Goal: Task Accomplishment & Management: Use online tool/utility

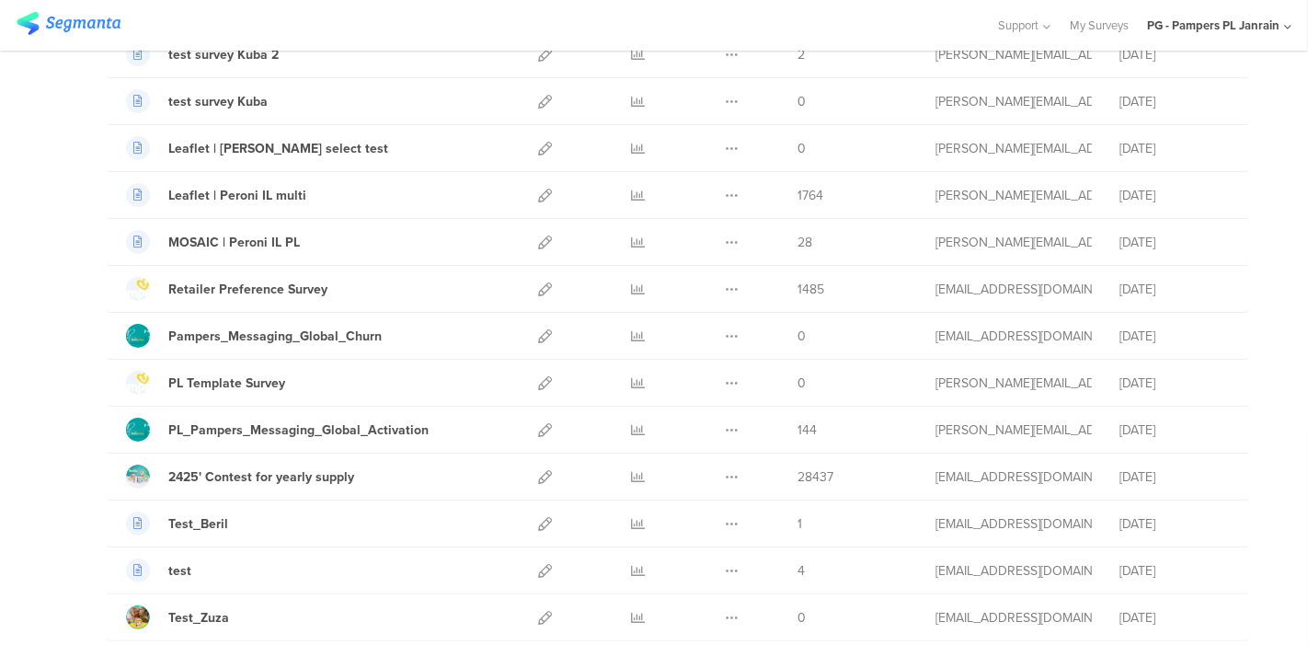
scroll to position [213, 0]
click at [725, 377] on icon at bounding box center [732, 384] width 14 height 14
click at [702, 430] on button "Duplicate" at bounding box center [695, 430] width 101 height 33
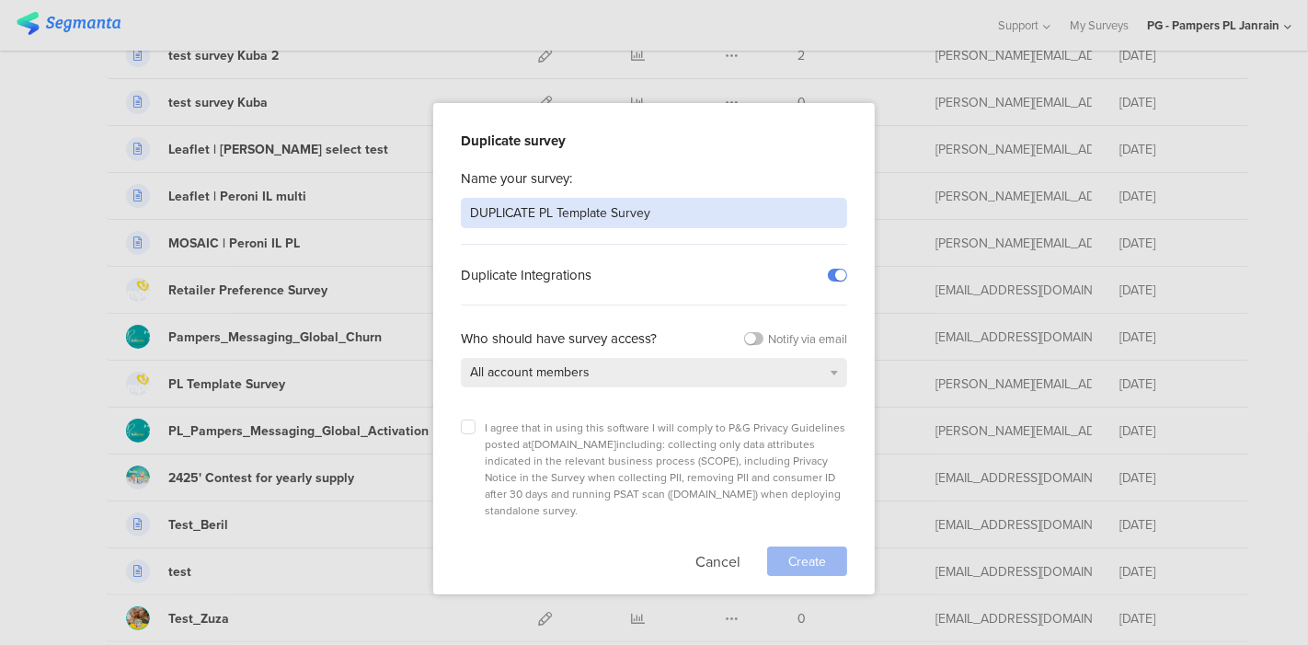
drag, startPoint x: 685, startPoint y: 210, endPoint x: 378, endPoint y: 206, distance: 306.4
click at [378, 206] on div "Duplicate survey Name your survey: DUPLICATE PL Template Survey Duplicate Integ…" at bounding box center [654, 322] width 1308 height 645
paste input "POME drivers for eCom"
type input "POME drivers for eCom"
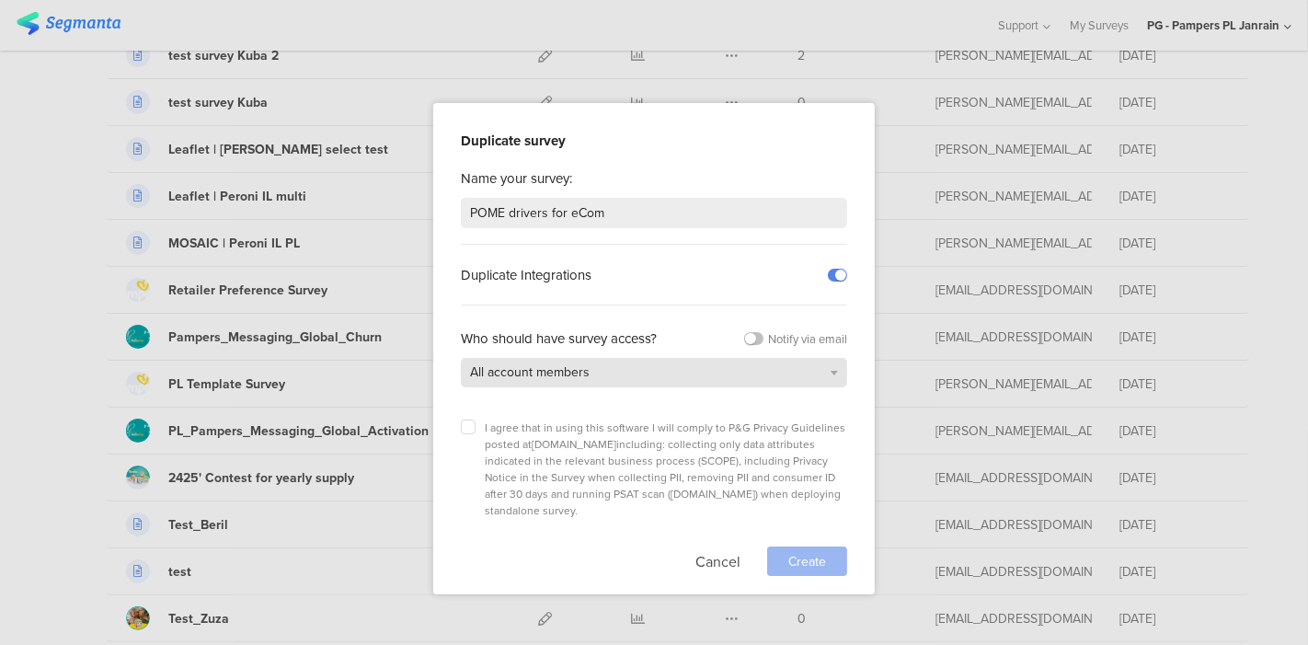
click at [734, 374] on div "All account members" at bounding box center [654, 372] width 386 height 29
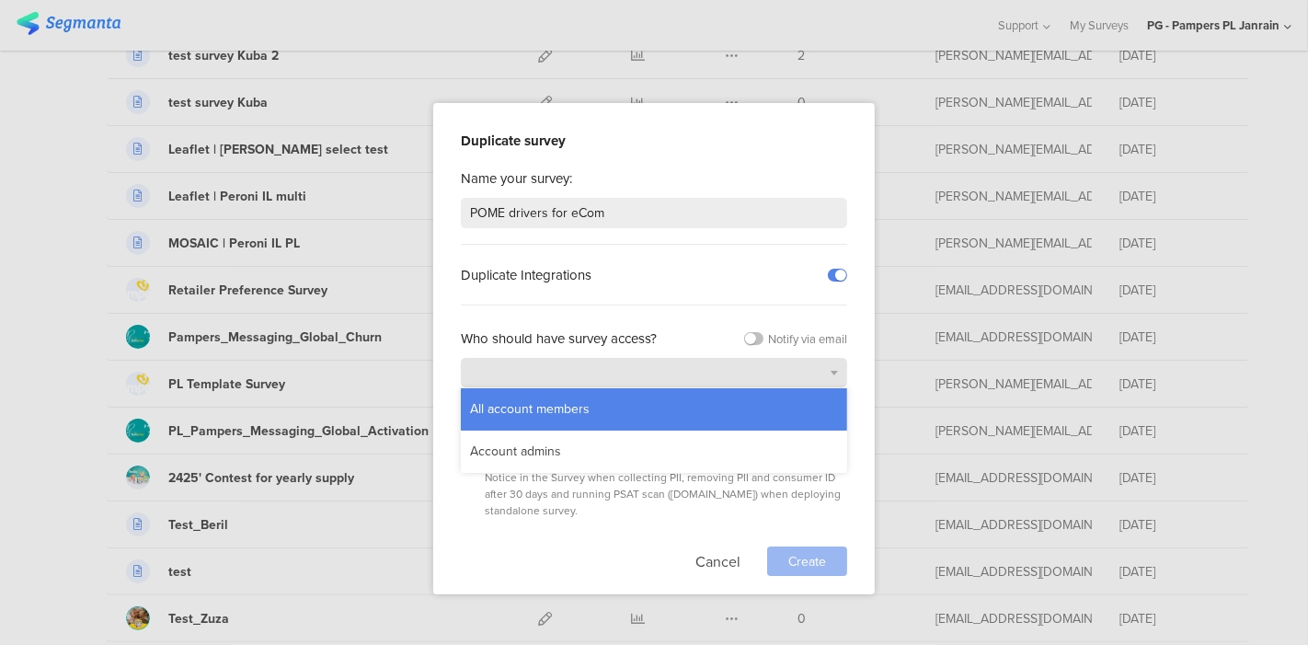
click at [734, 374] on div "All account members" at bounding box center [654, 372] width 386 height 29
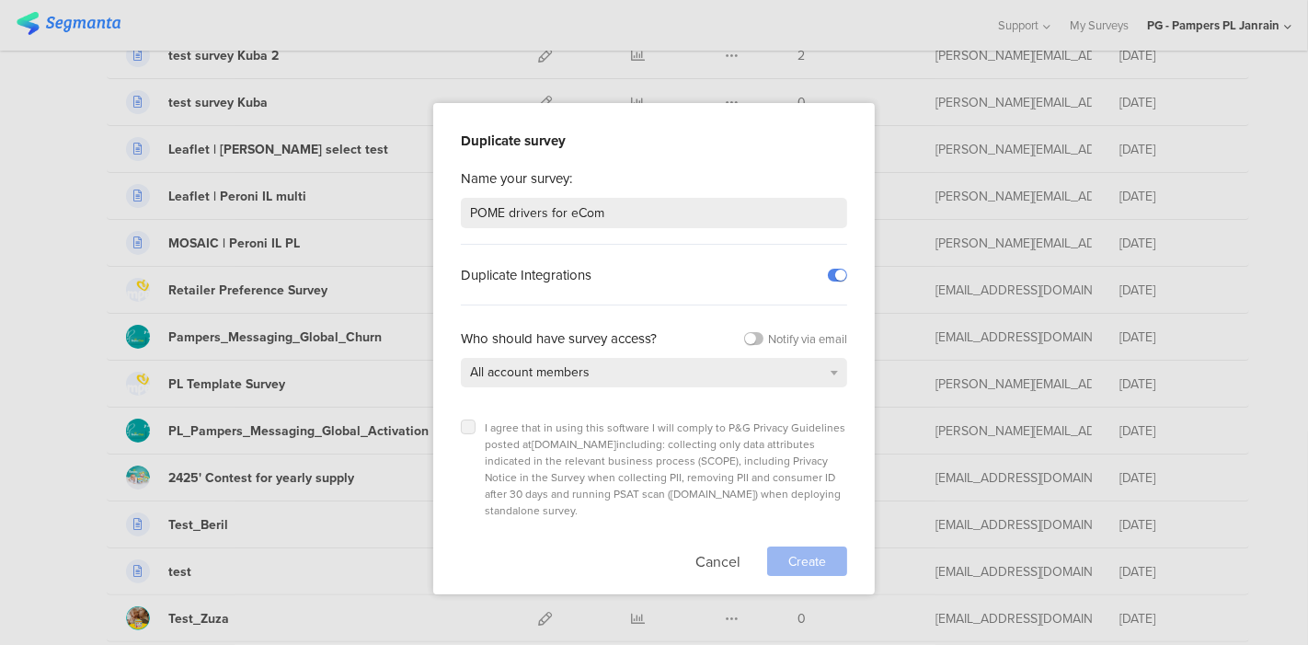
click at [466, 423] on icon at bounding box center [468, 426] width 7 height 7
click at [0, 0] on input "checkbox" at bounding box center [0, 0] width 0 height 0
click at [802, 552] on span "Create" at bounding box center [808, 561] width 38 height 19
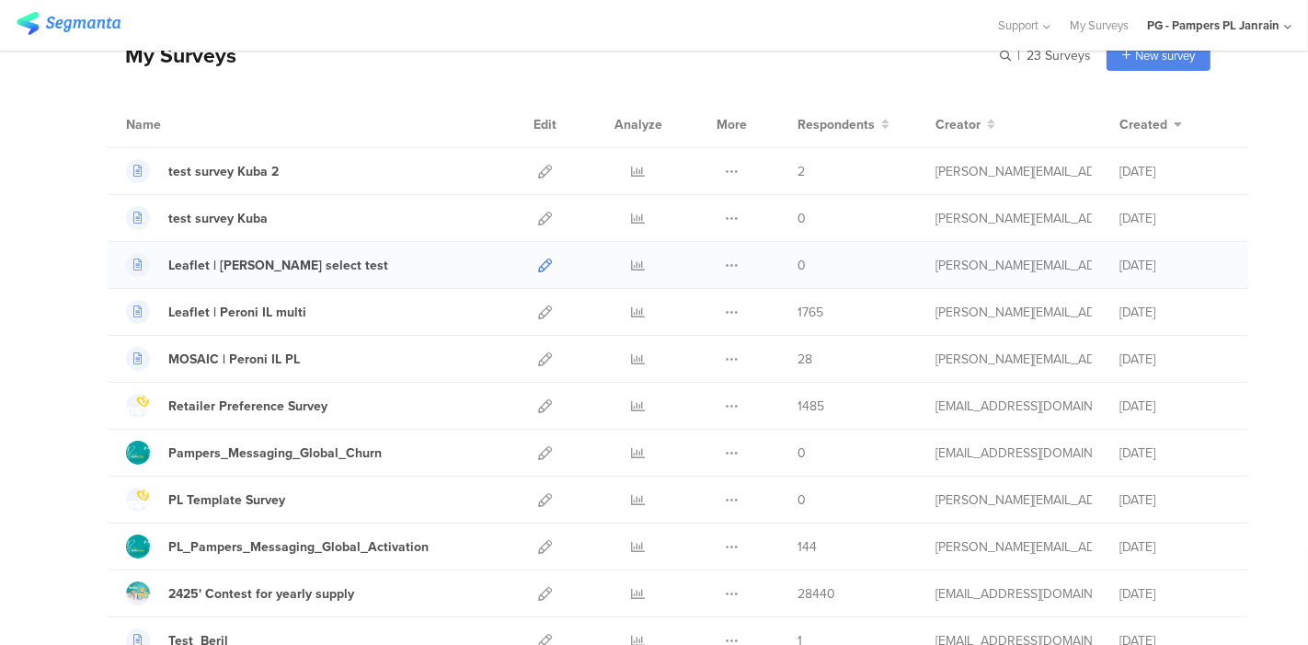
scroll to position [99, 0]
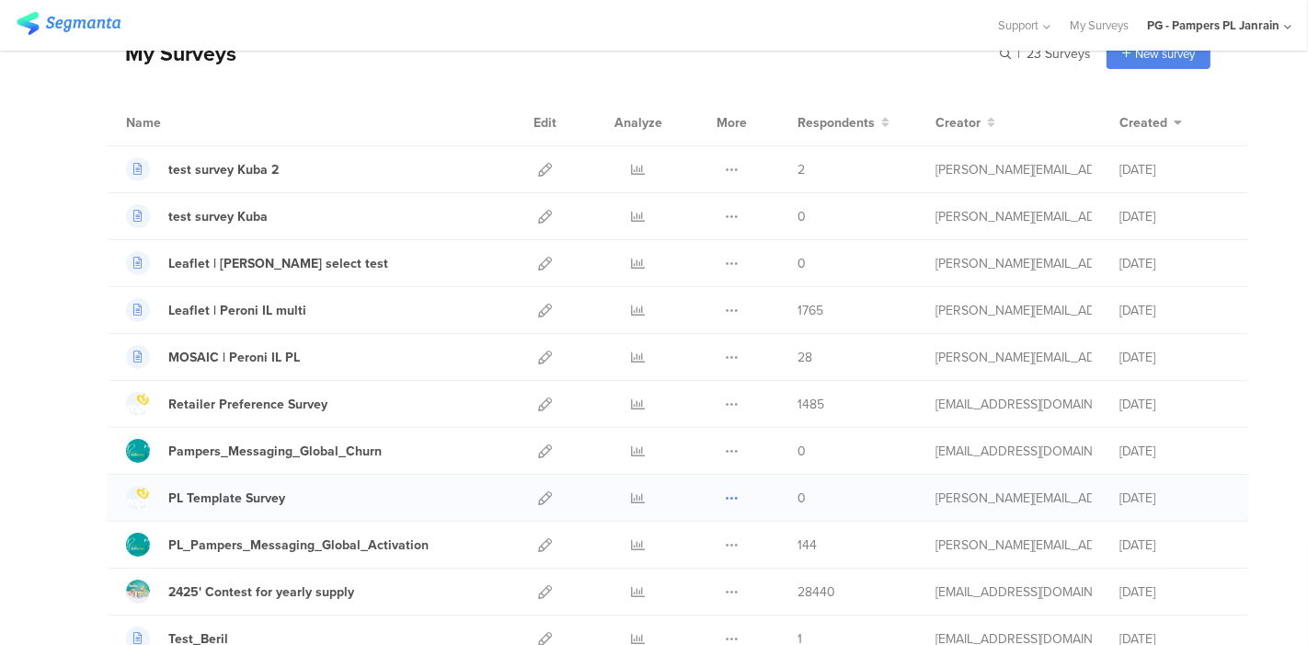
click at [725, 492] on icon at bounding box center [732, 498] width 14 height 14
click at [694, 546] on button "Duplicate" at bounding box center [695, 544] width 101 height 33
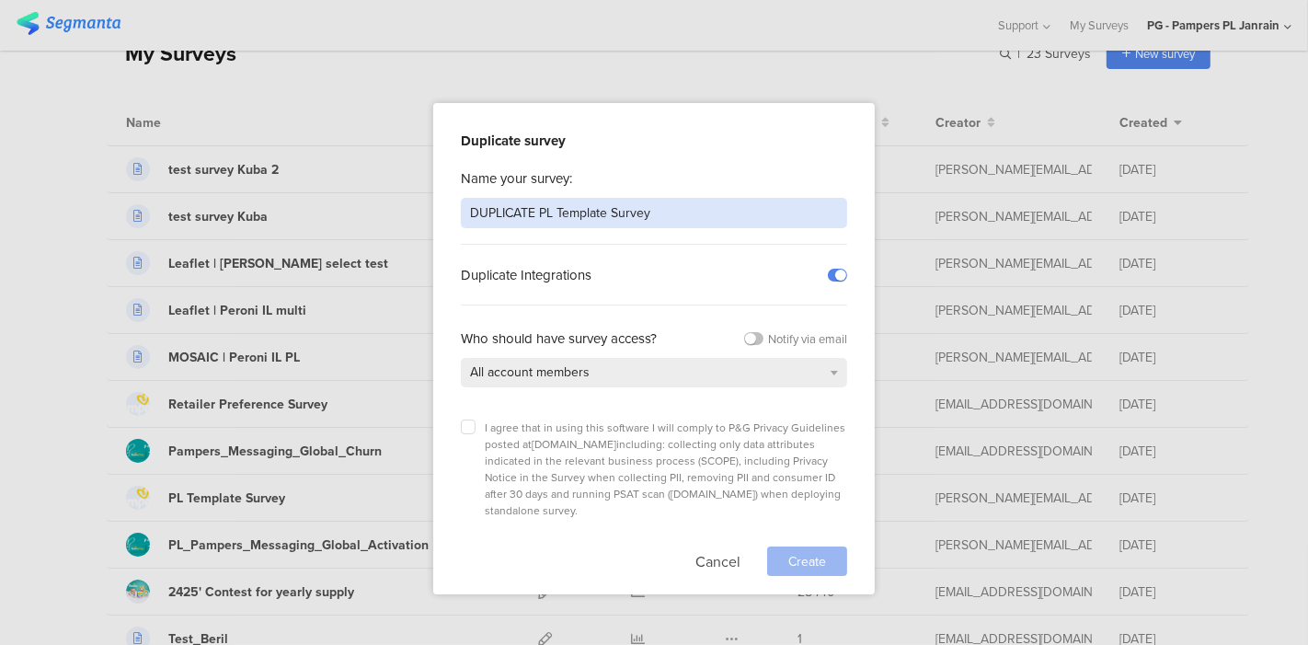
drag, startPoint x: 705, startPoint y: 201, endPoint x: 409, endPoint y: 197, distance: 295.4
click at [409, 197] on div "Duplicate survey Name your survey: DUPLICATE PL Template Survey Duplicate Integ…" at bounding box center [654, 322] width 1308 height 645
paste input "POME drivers for eCom"
type input "POME drivers for eCom"
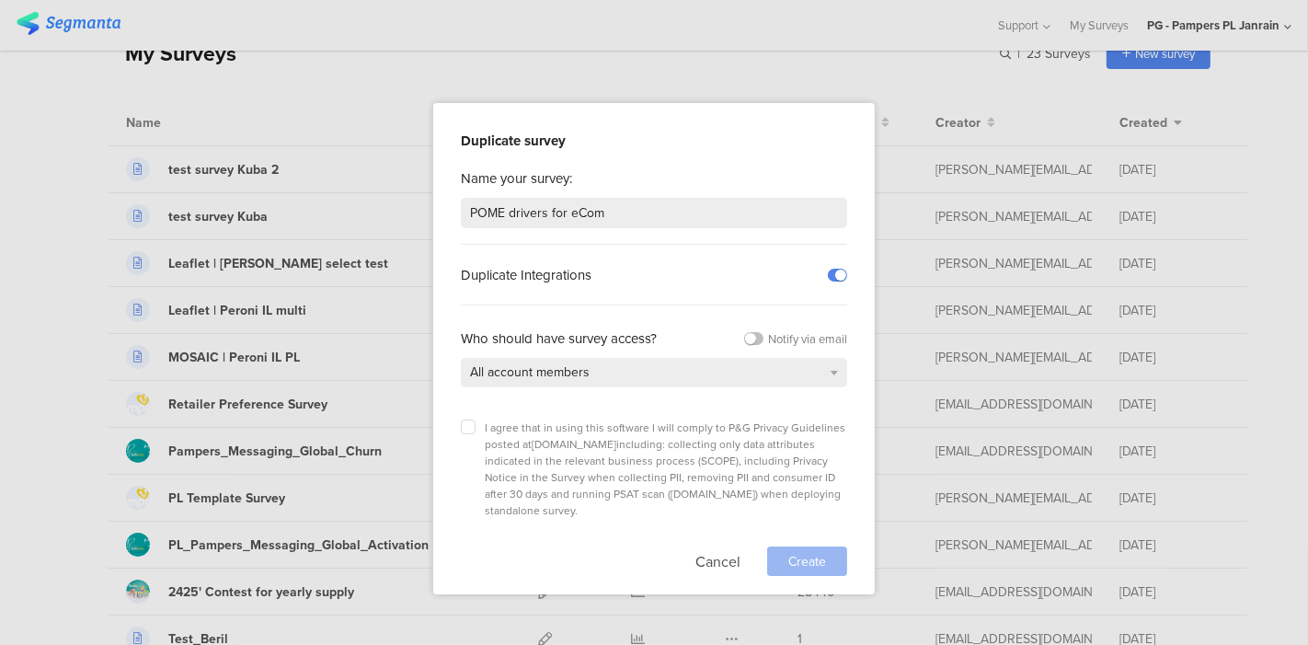
click at [629, 272] on div "Duplicate Integrations" at bounding box center [553, 275] width 184 height 20
click at [467, 424] on icon at bounding box center [468, 426] width 7 height 7
click at [0, 0] on input "checkbox" at bounding box center [0, 0] width 0 height 0
click at [823, 552] on span "Create" at bounding box center [808, 561] width 38 height 19
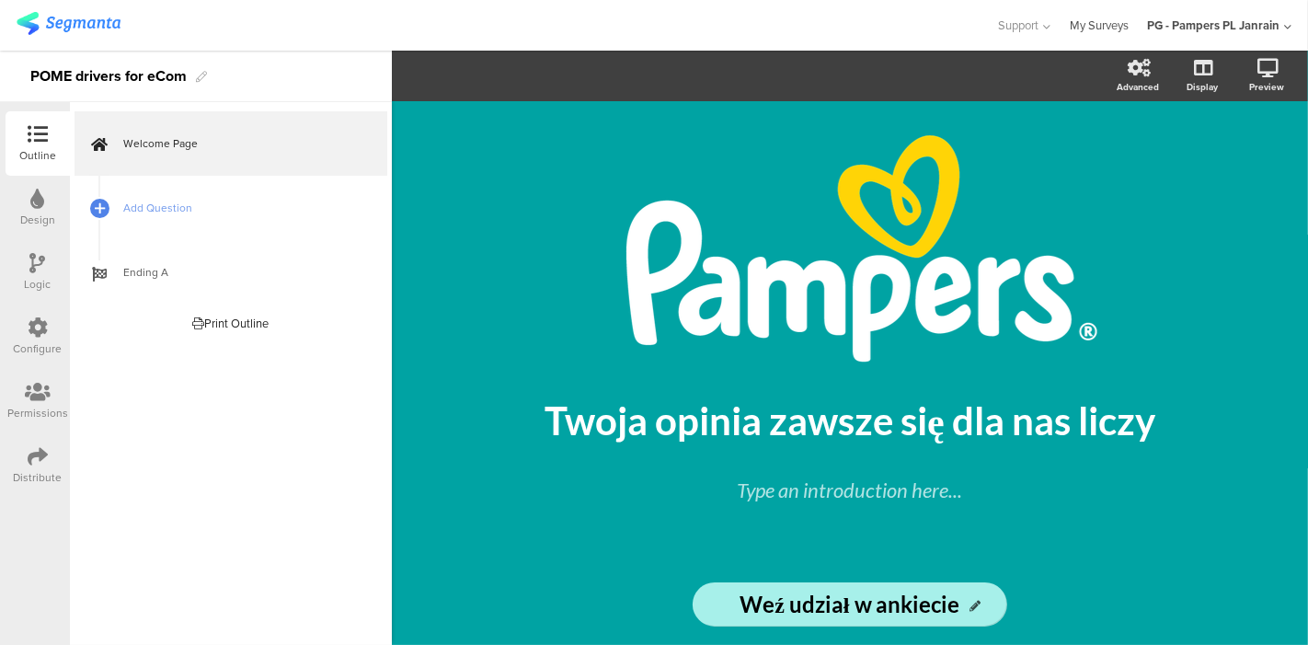
click at [1112, 19] on link "My Surveys" at bounding box center [1099, 25] width 59 height 51
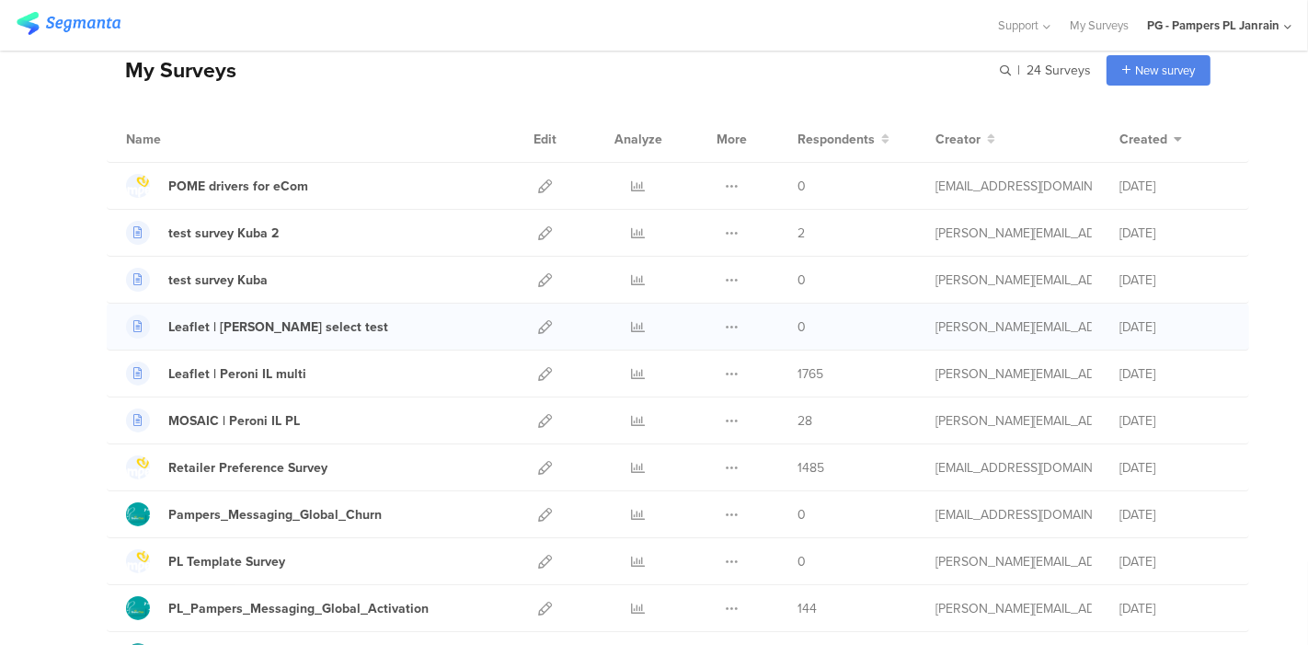
scroll to position [84, 0]
